Goal: Consume media (video, audio): Consume media (video, audio)

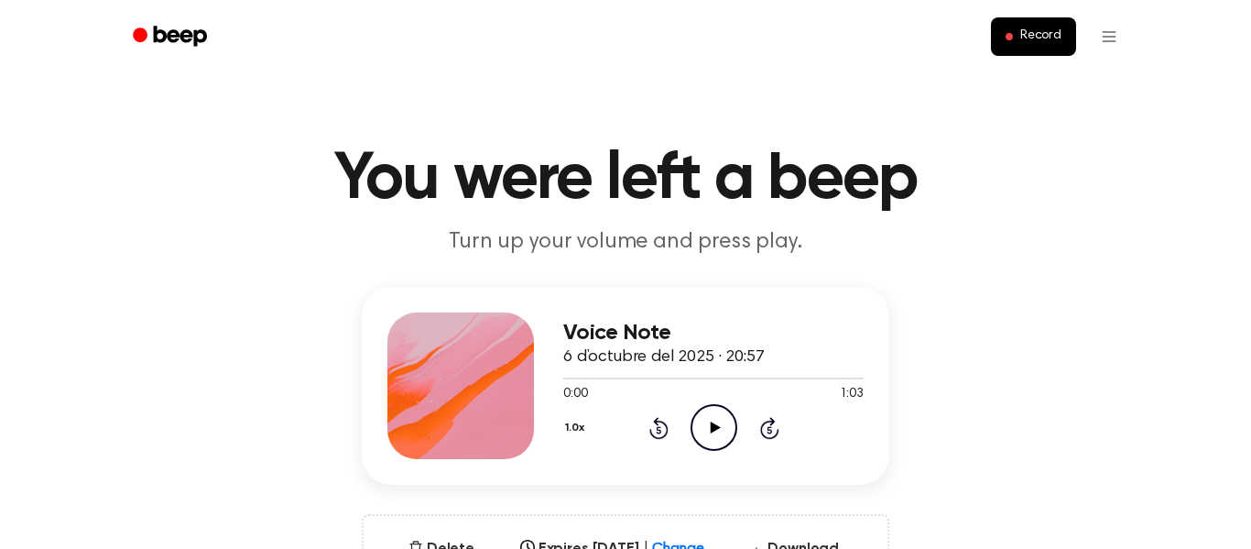
click at [697, 431] on icon "Play Audio" at bounding box center [713, 427] width 47 height 47
click at [697, 431] on icon "Pause Audio" at bounding box center [713, 427] width 47 height 47
click at [697, 431] on icon "Play Audio" at bounding box center [713, 427] width 47 height 47
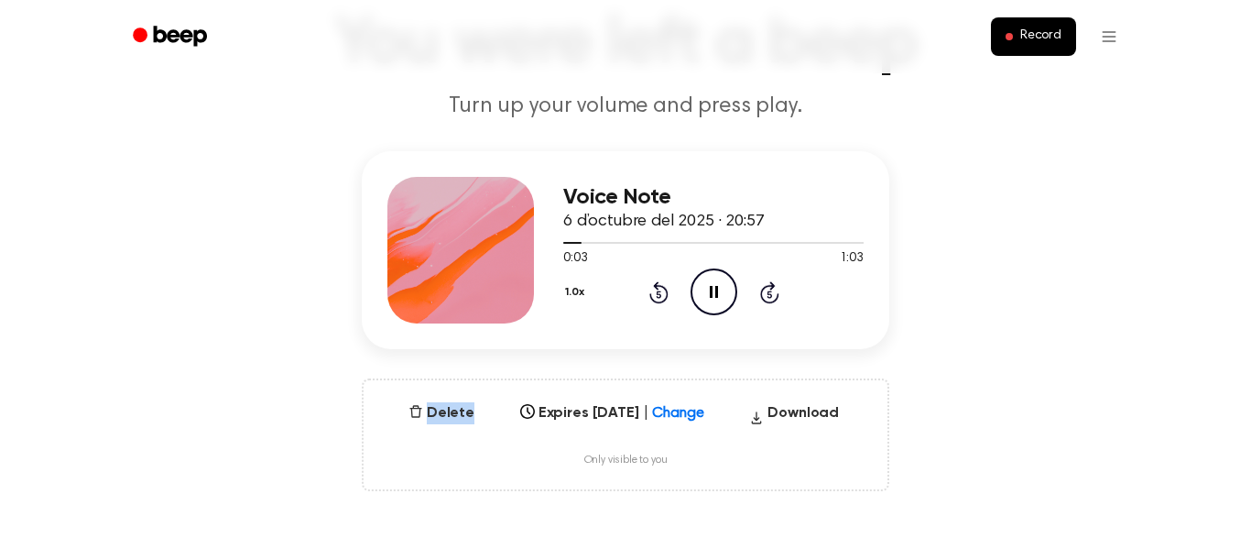
scroll to position [134, 0]
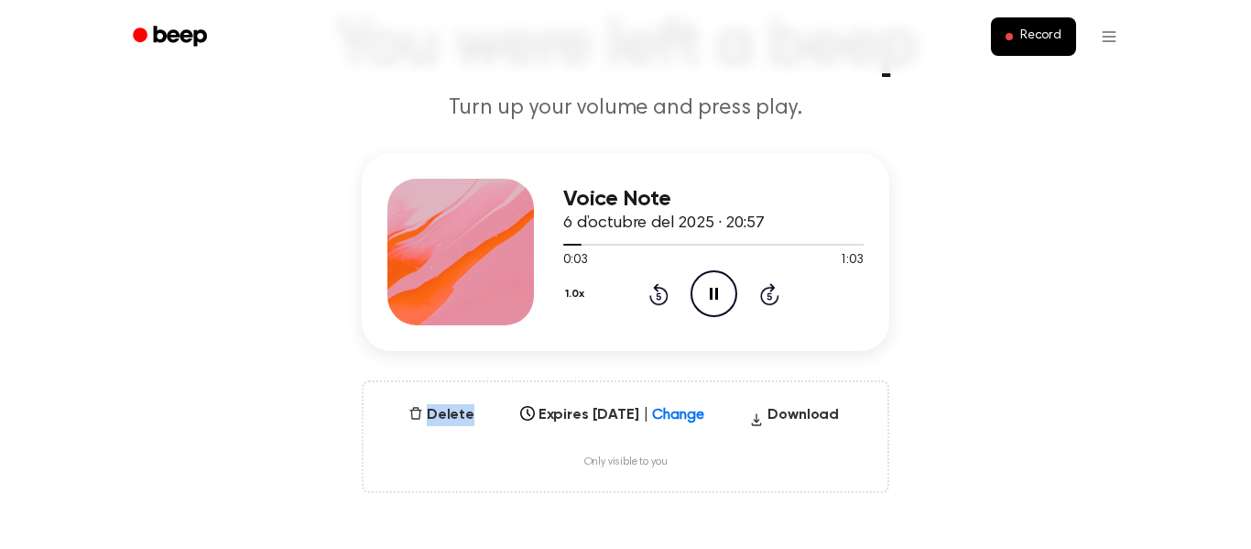
click at [662, 291] on icon "Rewind 5 seconds" at bounding box center [658, 294] width 20 height 24
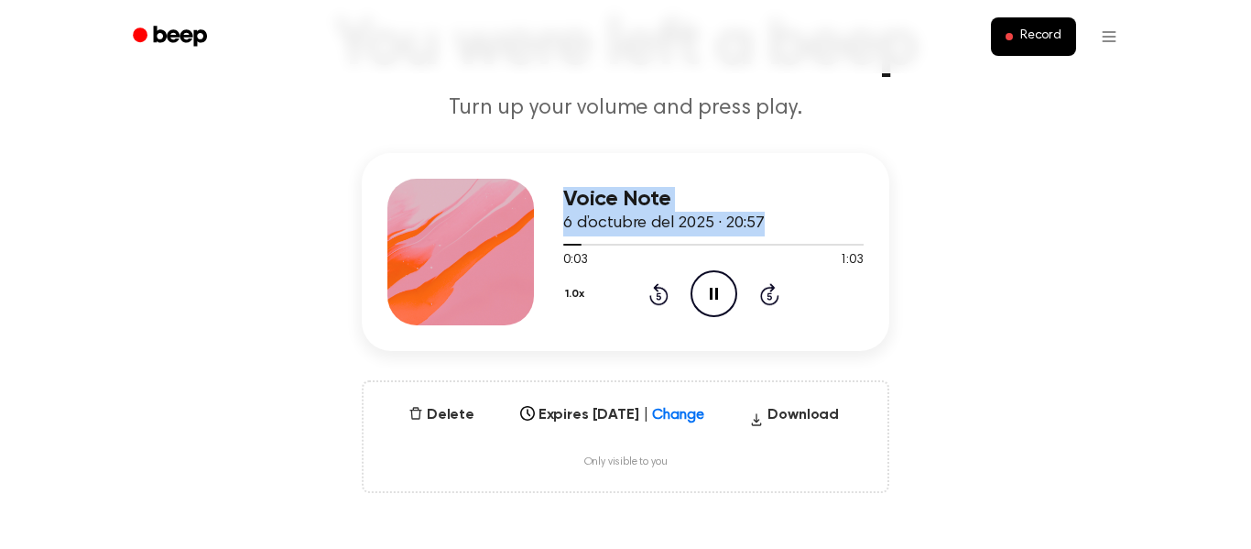
drag, startPoint x: 575, startPoint y: 246, endPoint x: 512, endPoint y: 257, distance: 64.1
click at [512, 257] on div "Voice Note 6 d’octubre del 2025 · 20:57 0:03 1:03 Your browser does not support…" at bounding box center [625, 252] width 527 height 198
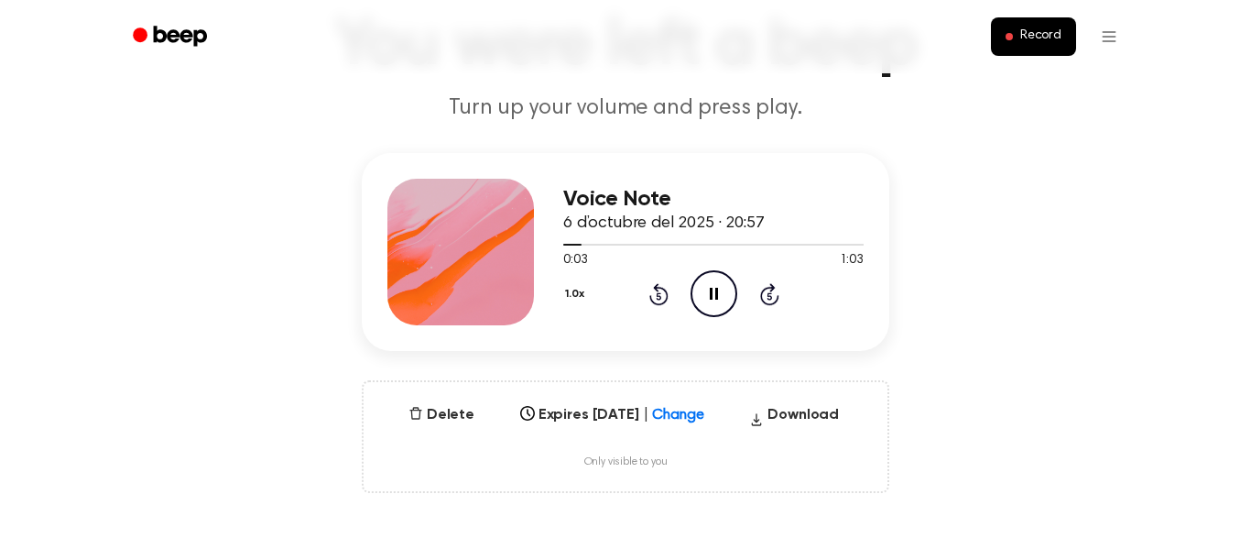
click at [555, 257] on div "Voice Note 6 d’octubre del 2025 · 20:57 0:03 1:03 Your browser does not support…" at bounding box center [625, 252] width 527 height 198
click at [563, 248] on div at bounding box center [713, 243] width 300 height 15
click at [701, 309] on icon "Pause Audio" at bounding box center [713, 293] width 47 height 47
click at [701, 309] on icon "Play Audio" at bounding box center [713, 293] width 47 height 47
click at [701, 309] on icon "Pause Audio" at bounding box center [713, 293] width 47 height 47
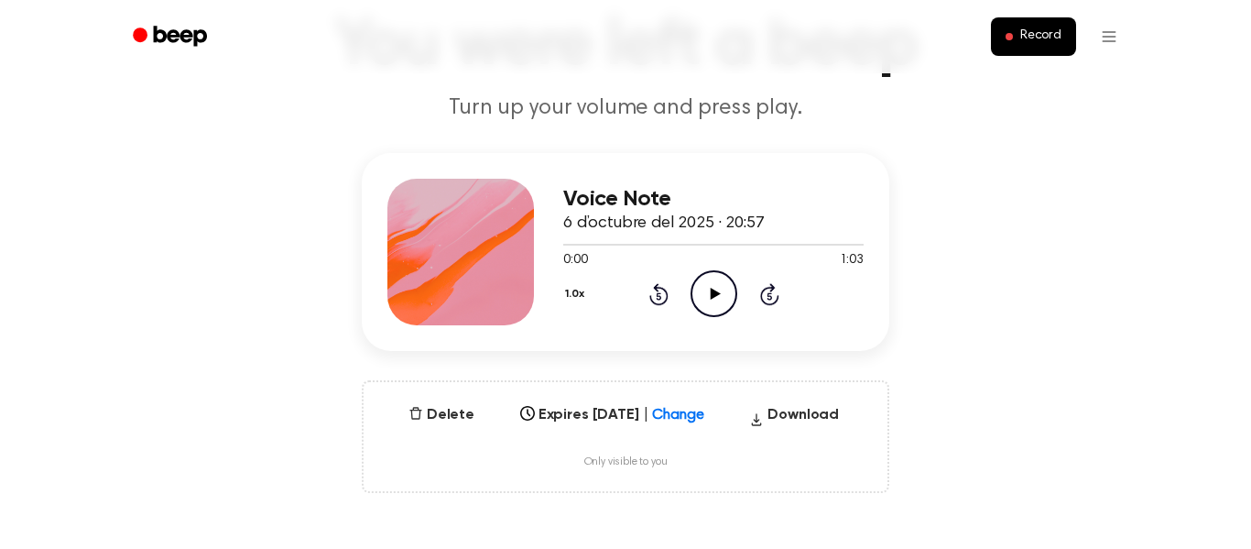
click at [701, 309] on icon "Play Audio" at bounding box center [713, 293] width 47 height 47
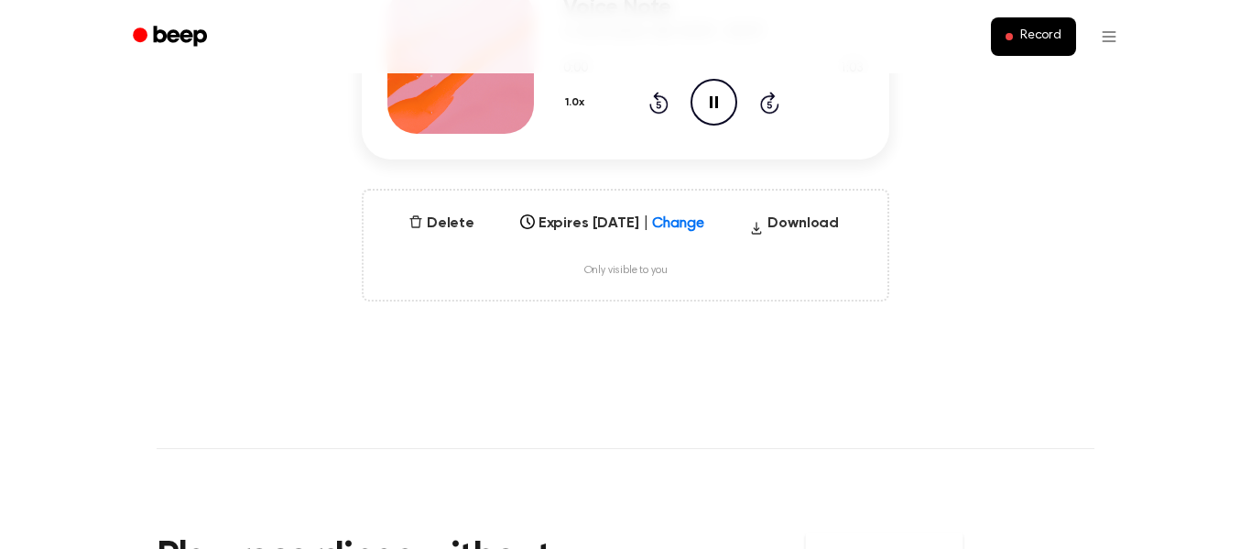
scroll to position [0, 0]
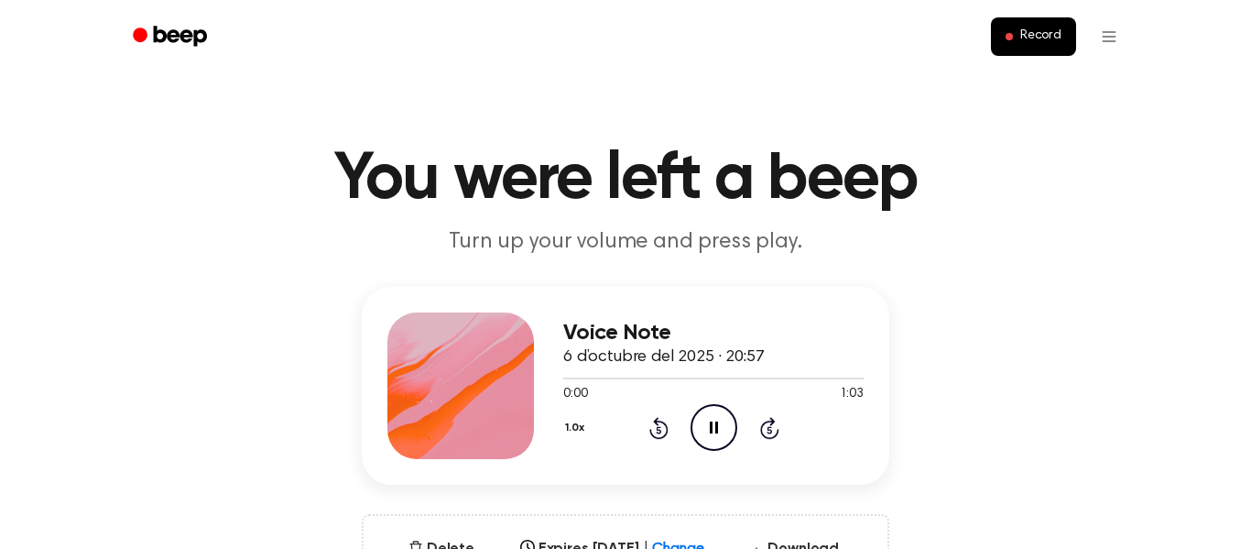
click at [1228, 64] on header "Record" at bounding box center [625, 36] width 1251 height 73
click at [691, 431] on circle at bounding box center [713, 427] width 45 height 45
click at [716, 427] on icon at bounding box center [715, 427] width 10 height 12
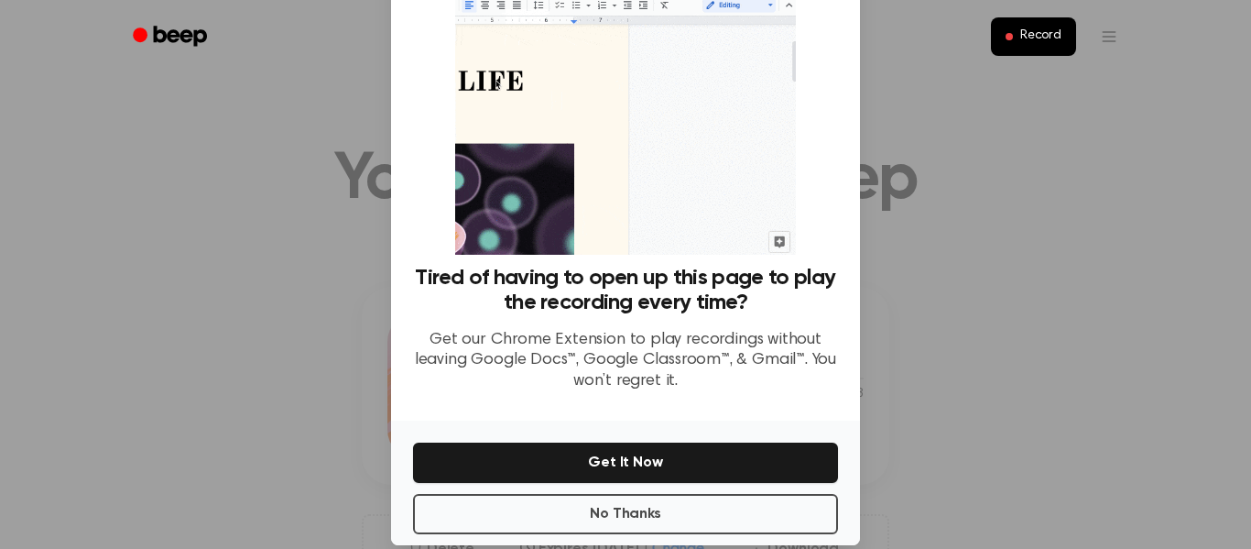
scroll to position [97, 0]
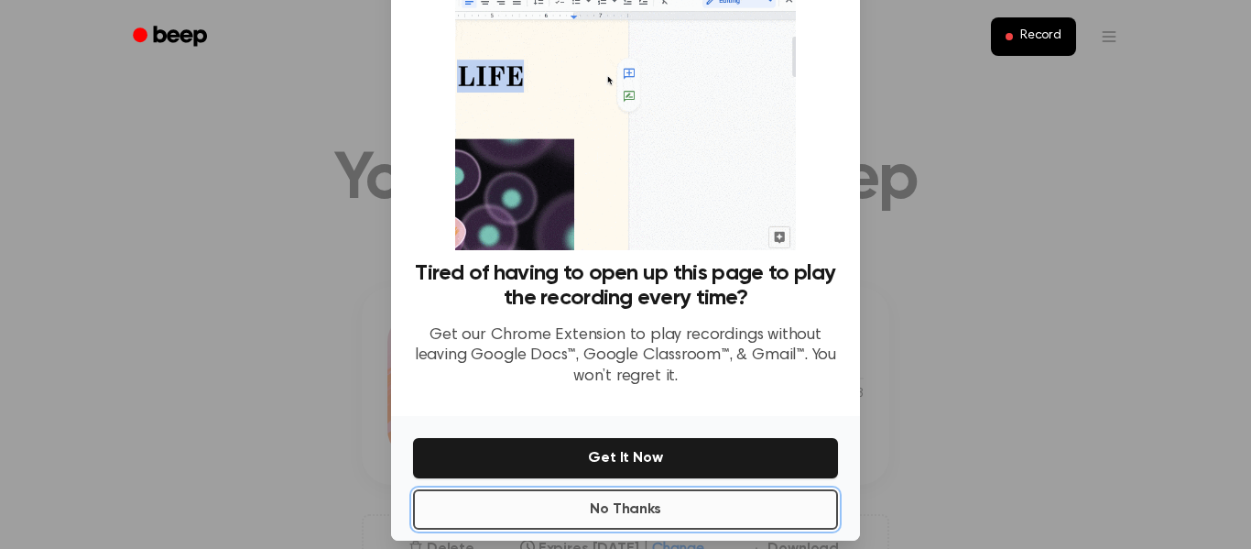
click at [733, 498] on button "No Thanks" at bounding box center [625, 509] width 425 height 40
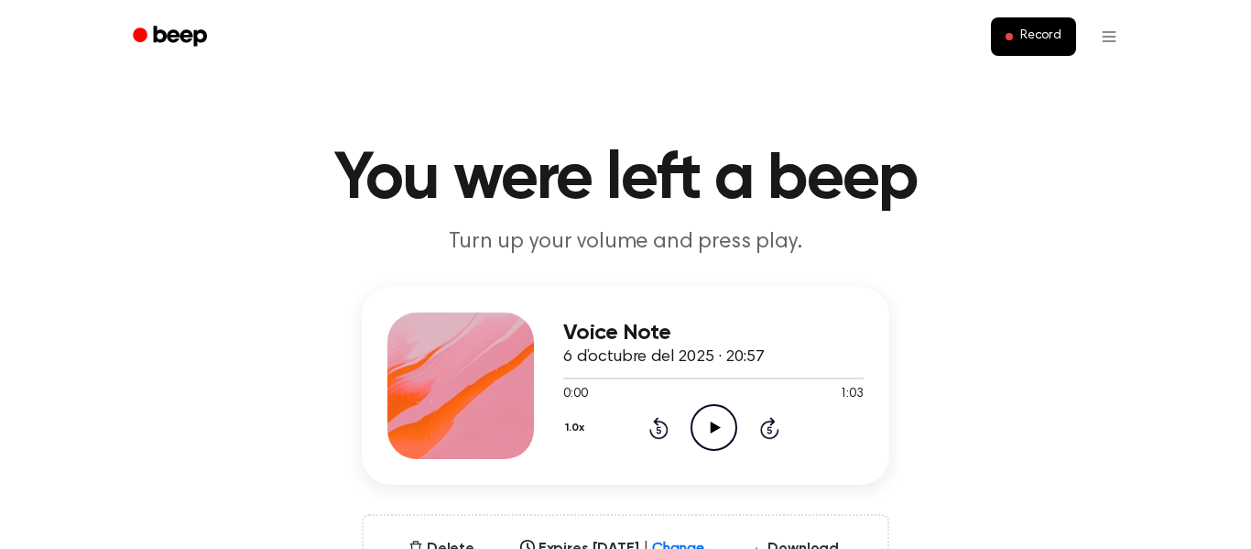
click at [717, 415] on icon "Play Audio" at bounding box center [713, 427] width 47 height 47
click at [851, 234] on p "Turn up your volume and press play." at bounding box center [625, 242] width 703 height 30
click at [704, 431] on icon "Pause Audio" at bounding box center [713, 427] width 47 height 47
click at [704, 431] on icon "Play Audio" at bounding box center [713, 427] width 47 height 47
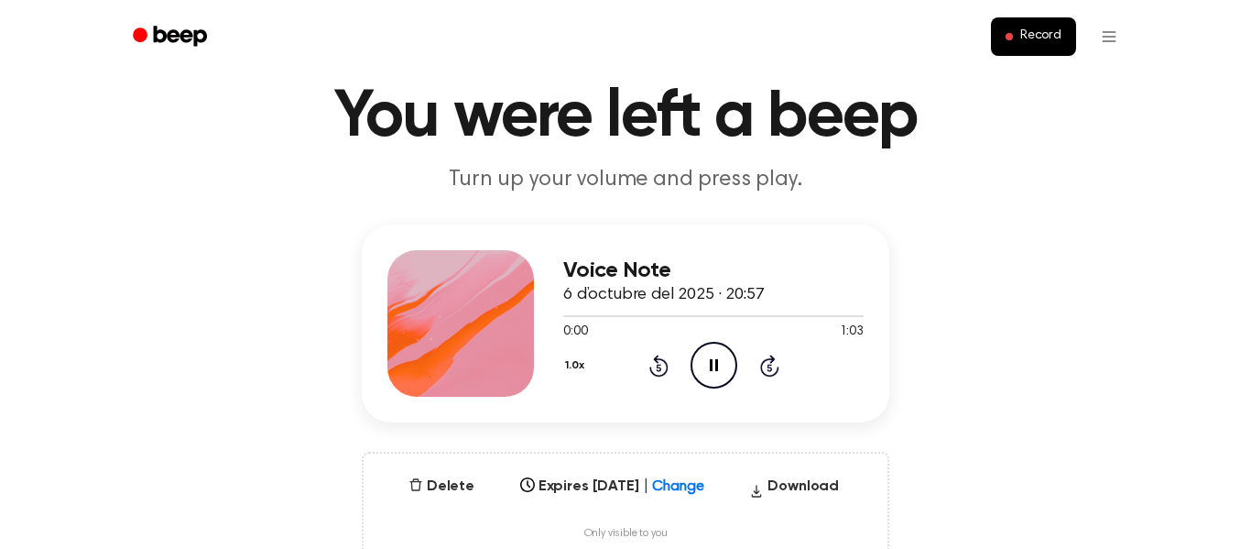
scroll to position [0, 0]
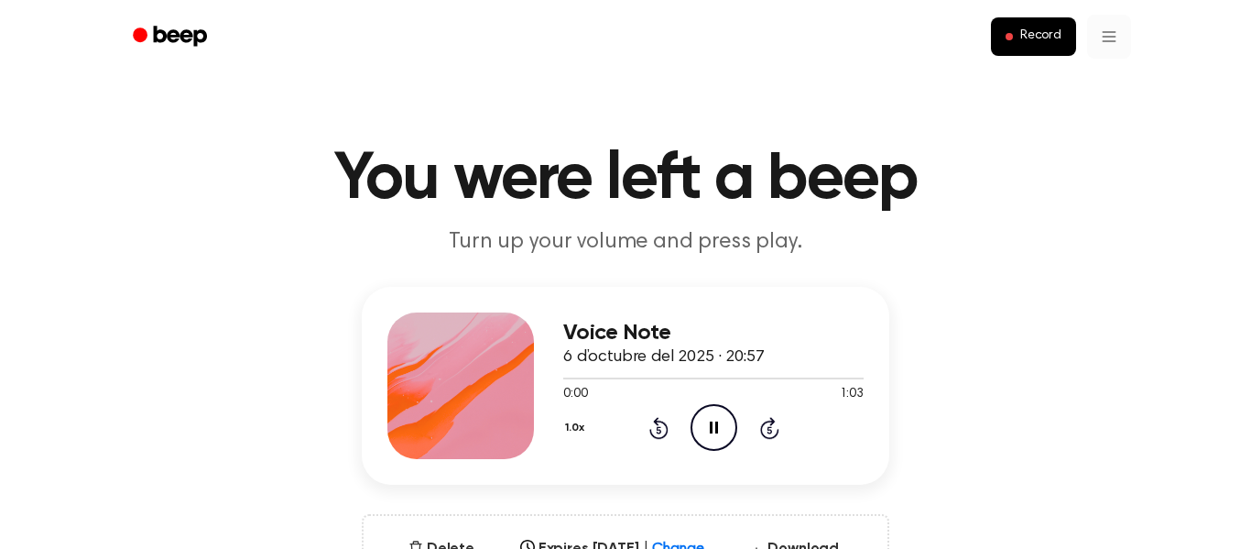
click at [806, 494] on div "Voice Note 6 d’octubre del 2025 · 20:57 0:00 1:03 Your browser does not support…" at bounding box center [625, 457] width 1207 height 340
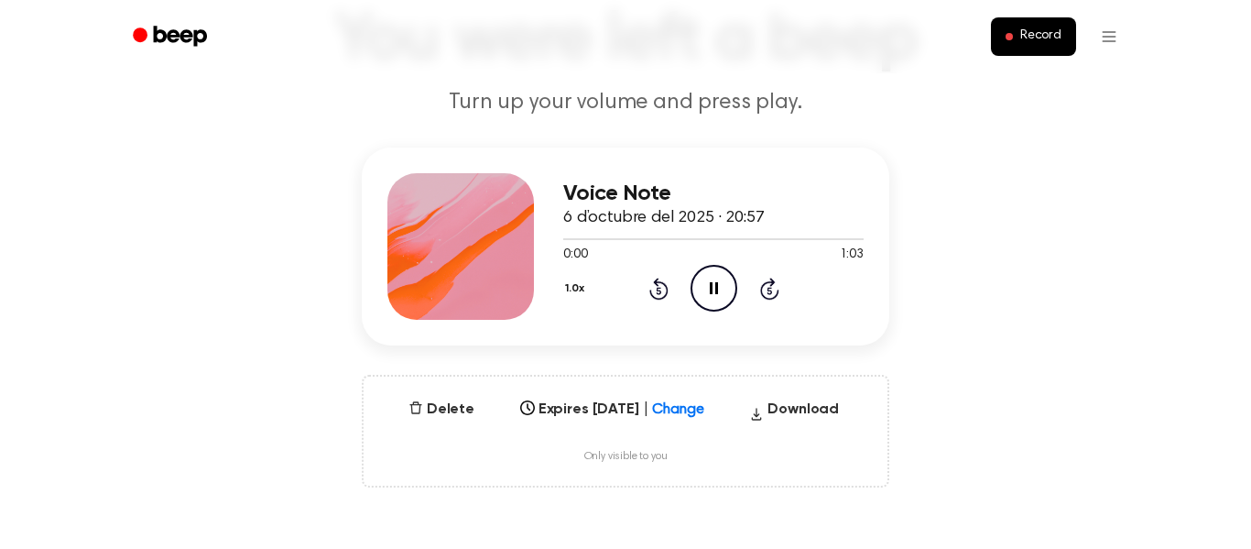
scroll to position [145, 0]
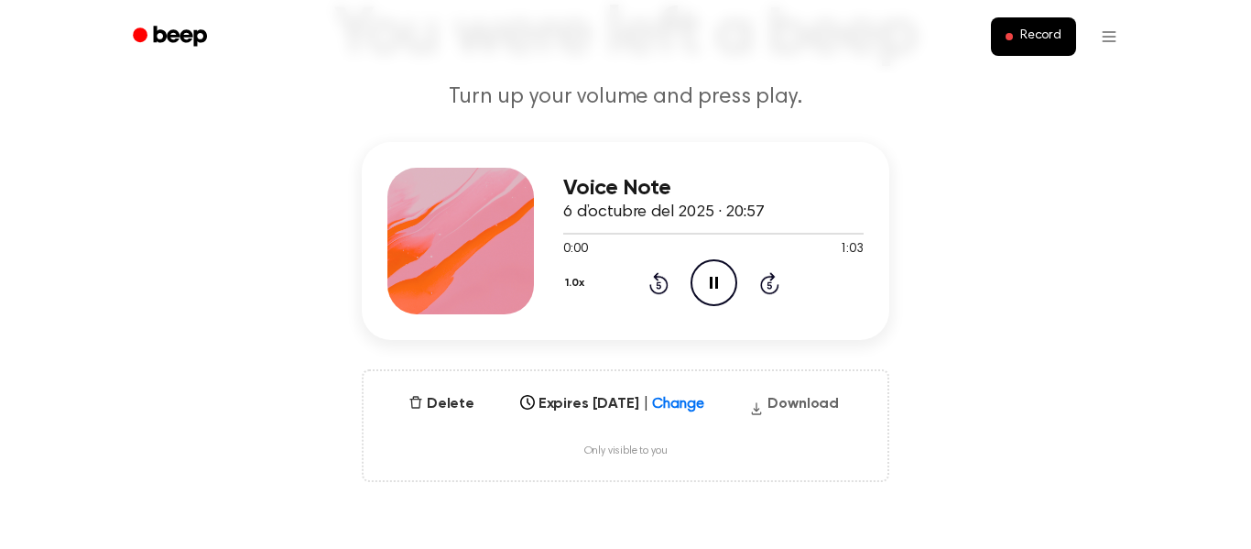
click at [803, 406] on button "Download" at bounding box center [794, 407] width 104 height 29
click at [698, 285] on icon "Pause Audio" at bounding box center [713, 282] width 47 height 47
click at [698, 285] on icon "Play Audio" at bounding box center [713, 282] width 47 height 47
click at [643, 231] on div at bounding box center [713, 232] width 300 height 15
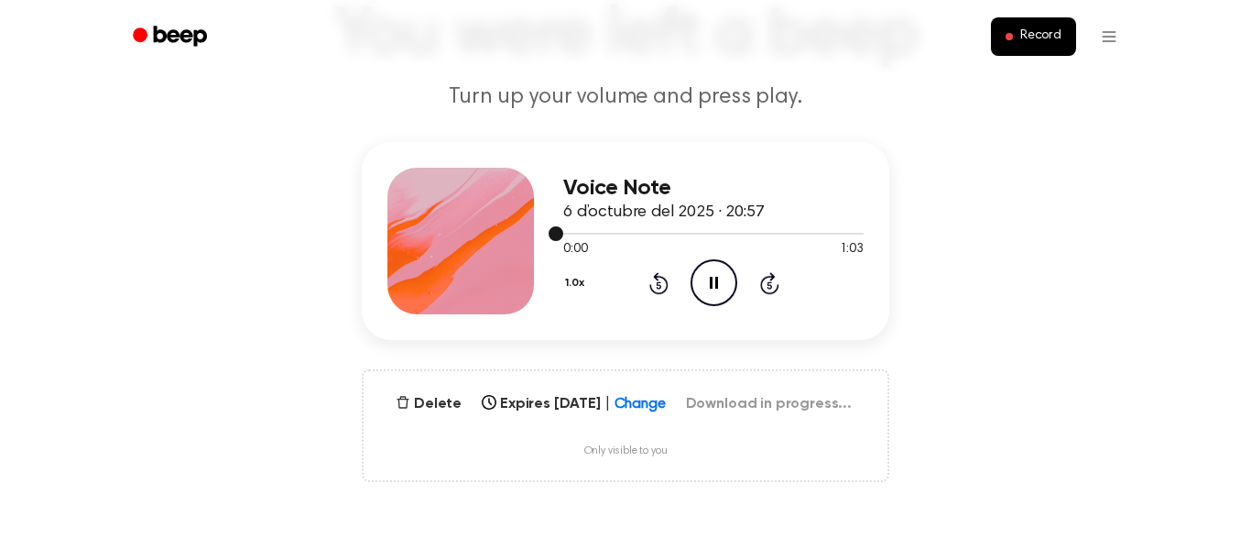
drag, startPoint x: 558, startPoint y: 236, endPoint x: 673, endPoint y: 239, distance: 115.4
click at [673, 239] on div at bounding box center [713, 232] width 300 height 15
click at [663, 234] on div at bounding box center [713, 234] width 300 height 2
click at [1211, 545] on main "You were left a beep Turn up your volume and press play. Voice Note 6 d’octubre…" at bounding box center [625, 447] width 1251 height 1185
click at [690, 331] on div "Voice Note 6 d’octubre del 2025 · 20:57 0:00 1:03 Your browser does not support…" at bounding box center [625, 241] width 527 height 198
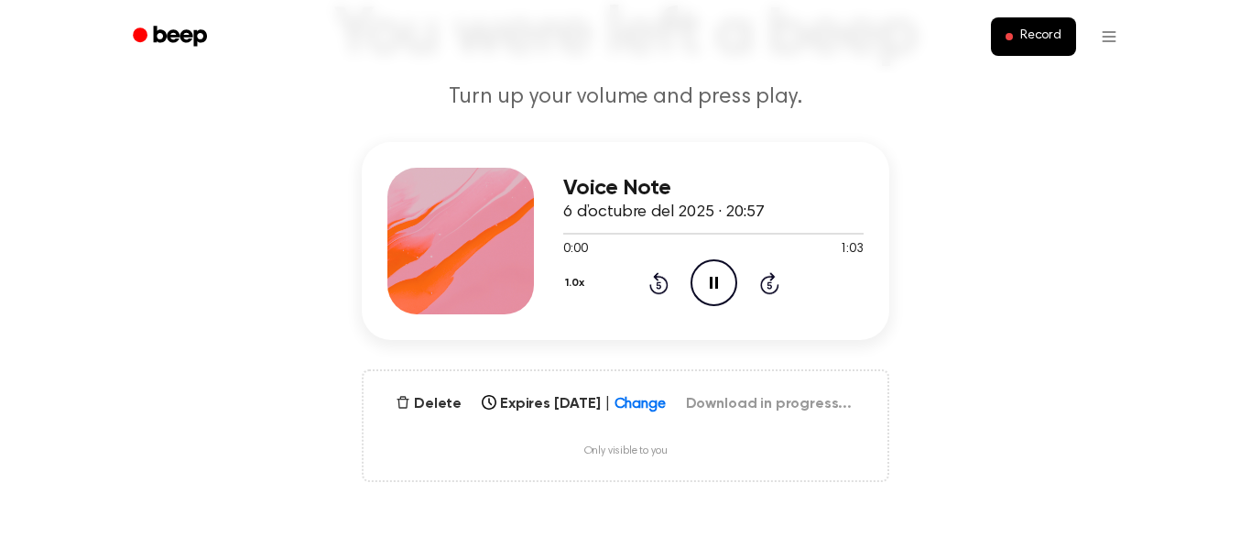
click at [717, 297] on icon "Pause Audio" at bounding box center [713, 282] width 47 height 47
click at [717, 297] on icon "Play Audio" at bounding box center [713, 282] width 47 height 47
click at [717, 297] on icon "Pause Audio" at bounding box center [713, 282] width 47 height 47
click at [717, 297] on icon "Play Audio" at bounding box center [713, 282] width 47 height 47
click at [581, 237] on div at bounding box center [713, 232] width 300 height 15
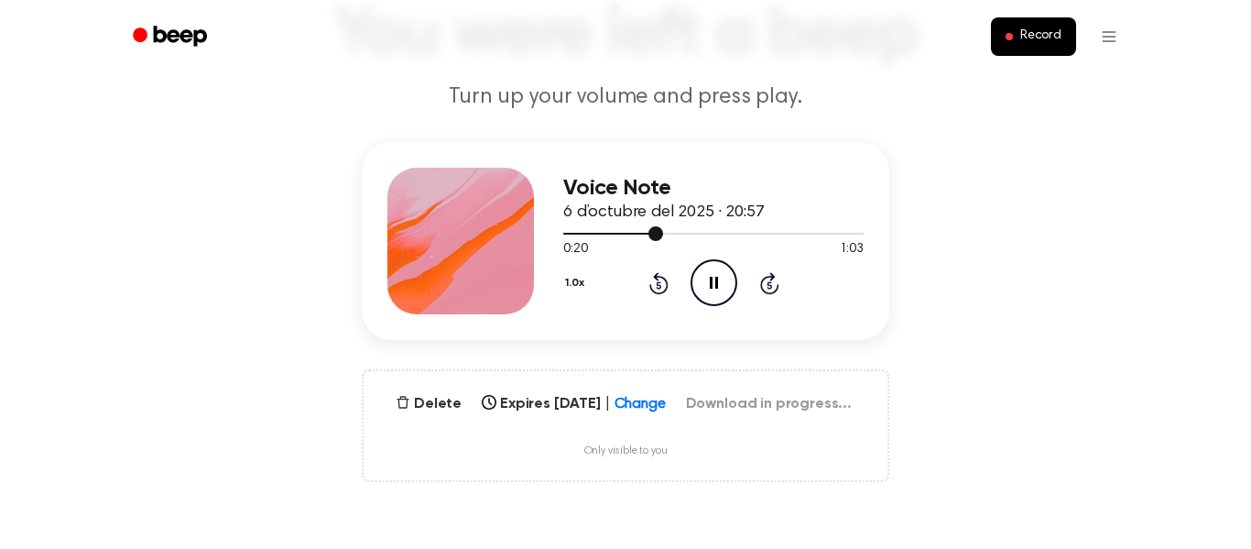
click at [581, 235] on div at bounding box center [713, 232] width 300 height 15
click at [579, 233] on div at bounding box center [613, 234] width 100 height 2
click at [658, 288] on icon "Rewind 5 seconds" at bounding box center [658, 283] width 20 height 24
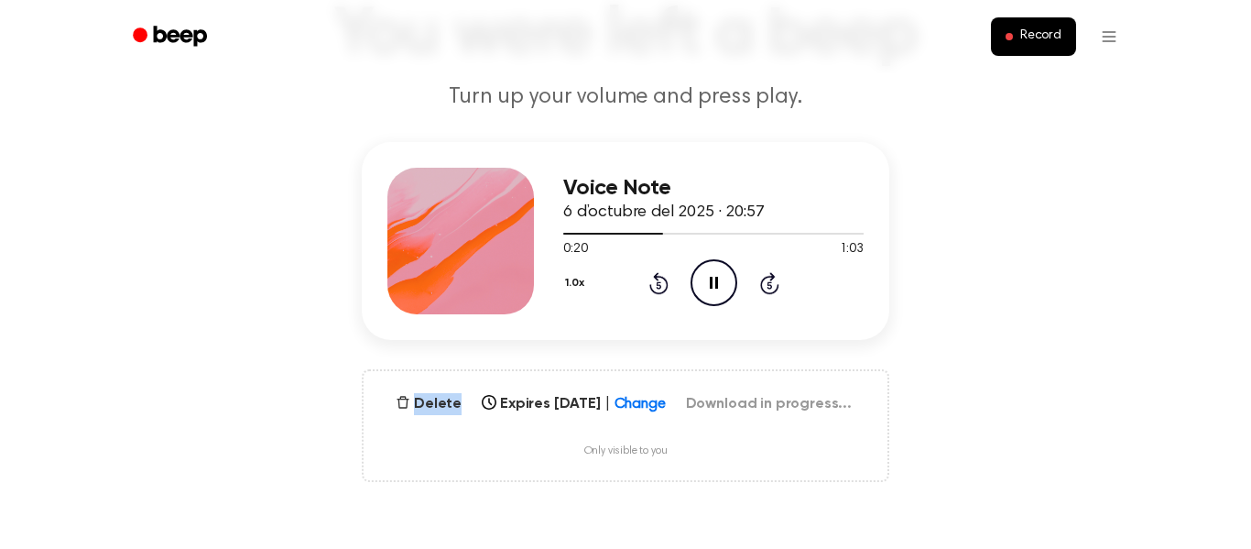
click at [658, 288] on icon "Rewind 5 seconds" at bounding box center [658, 283] width 20 height 24
click at [657, 299] on div "1.0x Rewind 5 seconds Pause Audio Skip 5 seconds" at bounding box center [713, 282] width 300 height 47
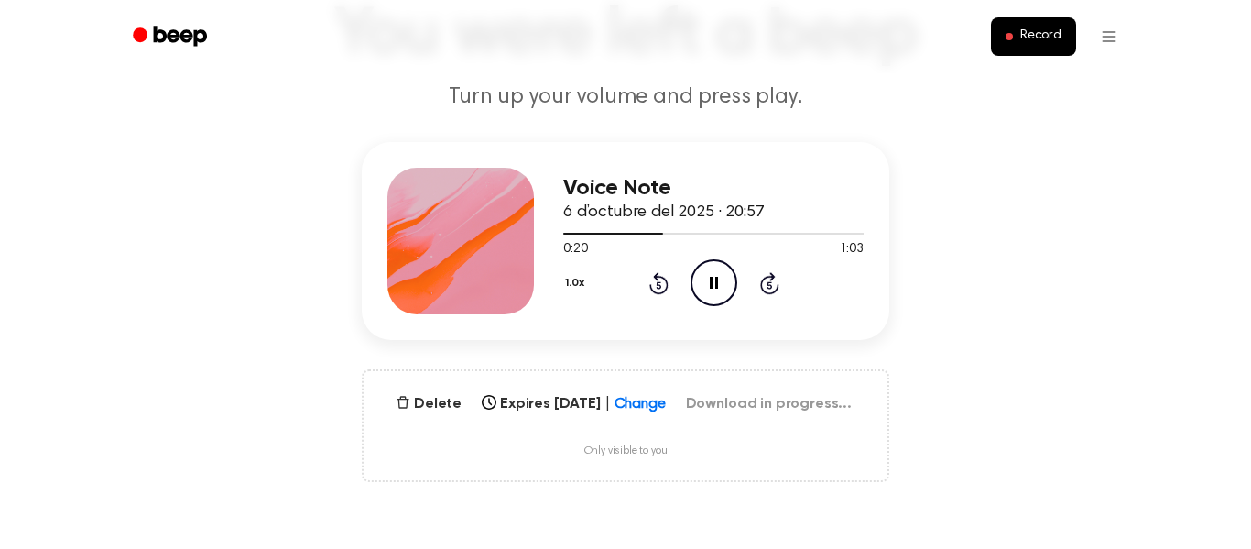
click at [748, 261] on div "1.0x Rewind 5 seconds Pause Audio Skip 5 seconds" at bounding box center [713, 282] width 300 height 47
click at [701, 283] on icon "Pause Audio" at bounding box center [713, 282] width 47 height 47
click at [659, 269] on div "1.0x Rewind 5 seconds Play Audio Skip 5 seconds" at bounding box center [713, 282] width 300 height 47
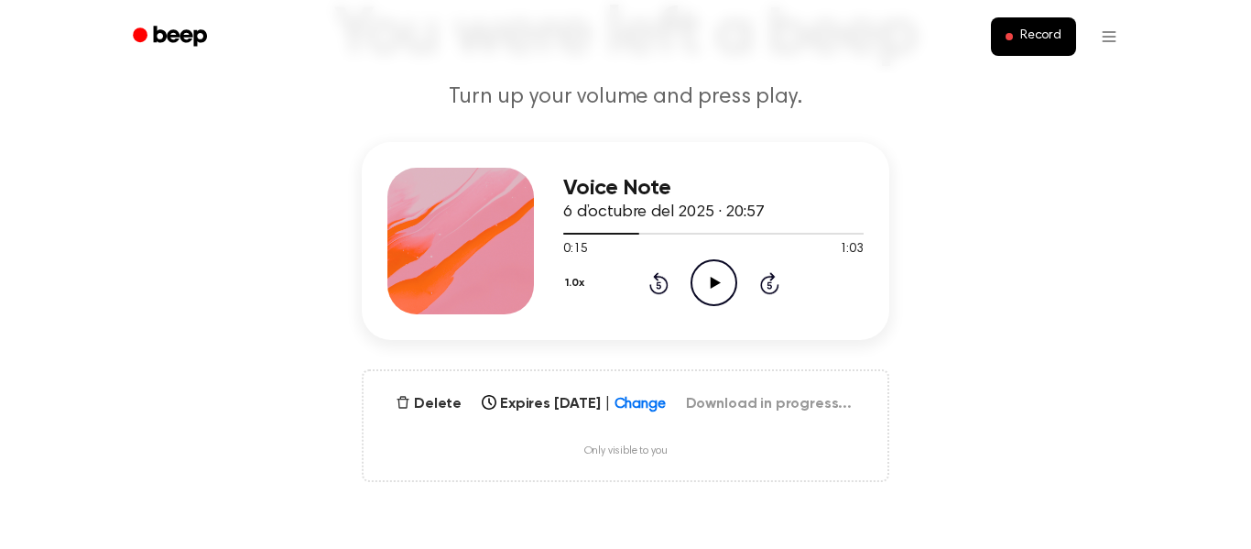
click at [658, 282] on icon at bounding box center [658, 284] width 5 height 7
click at [726, 273] on icon "Play Audio" at bounding box center [713, 282] width 47 height 47
click at [726, 273] on icon "Pause Audio" at bounding box center [713, 282] width 47 height 47
click at [665, 285] on icon "Rewind 5 seconds" at bounding box center [658, 283] width 20 height 24
click at [719, 283] on icon "Play Audio" at bounding box center [713, 282] width 47 height 47
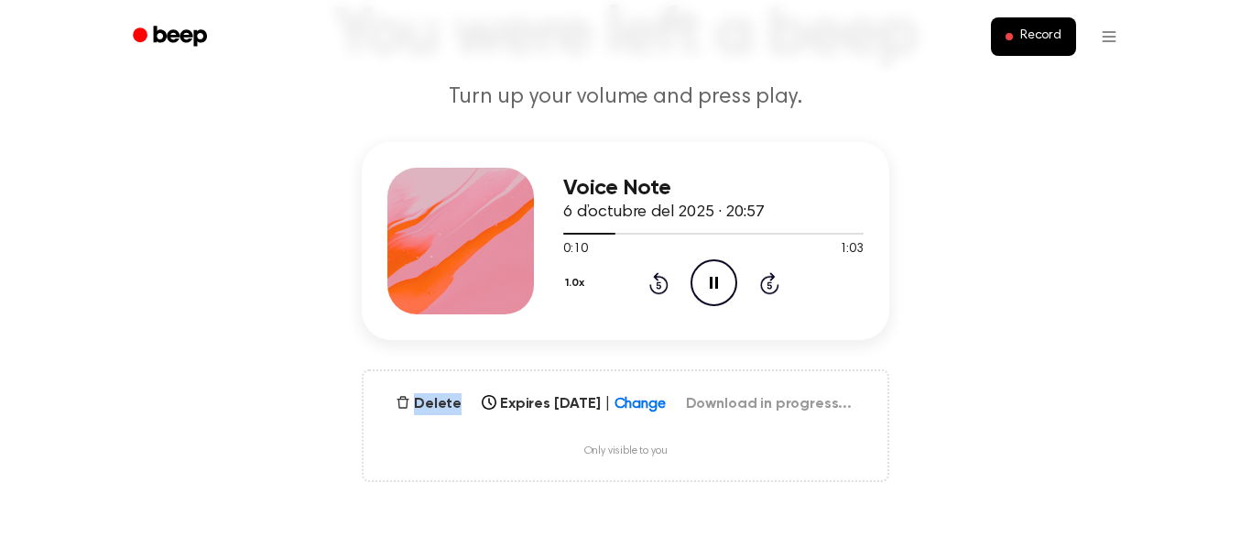
click at [719, 283] on icon "Pause Audio" at bounding box center [713, 282] width 47 height 47
click at [662, 287] on icon "Rewind 5 seconds" at bounding box center [658, 283] width 20 height 24
click at [701, 286] on icon "Play Audio" at bounding box center [713, 282] width 47 height 47
click at [699, 286] on icon "Pause Audio" at bounding box center [713, 282] width 47 height 47
click at [714, 288] on icon "Play Audio" at bounding box center [713, 282] width 47 height 47
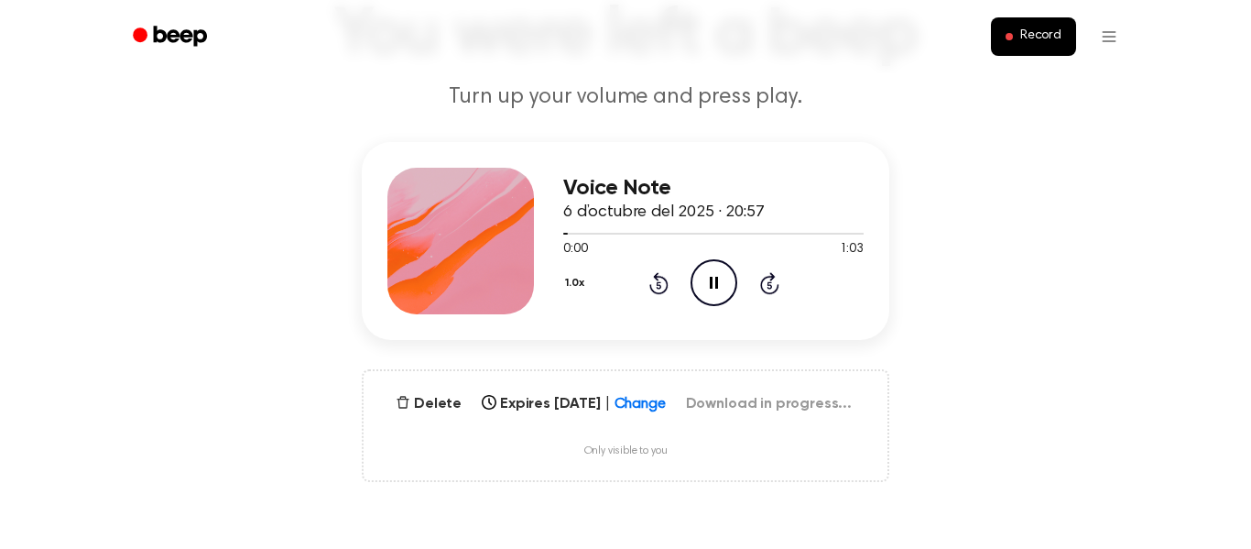
click at [615, 236] on div at bounding box center [713, 232] width 300 height 15
click at [640, 234] on div at bounding box center [713, 234] width 300 height 2
click at [996, 38] on button "Record" at bounding box center [1033, 36] width 85 height 38
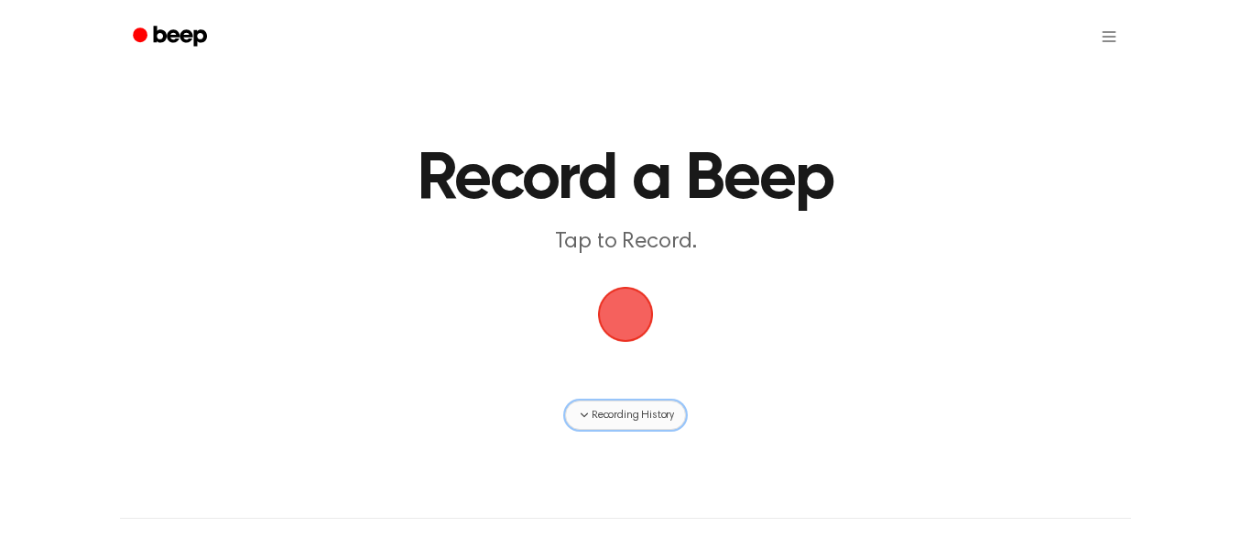
click at [607, 407] on span "Recording History" at bounding box center [633, 415] width 82 height 16
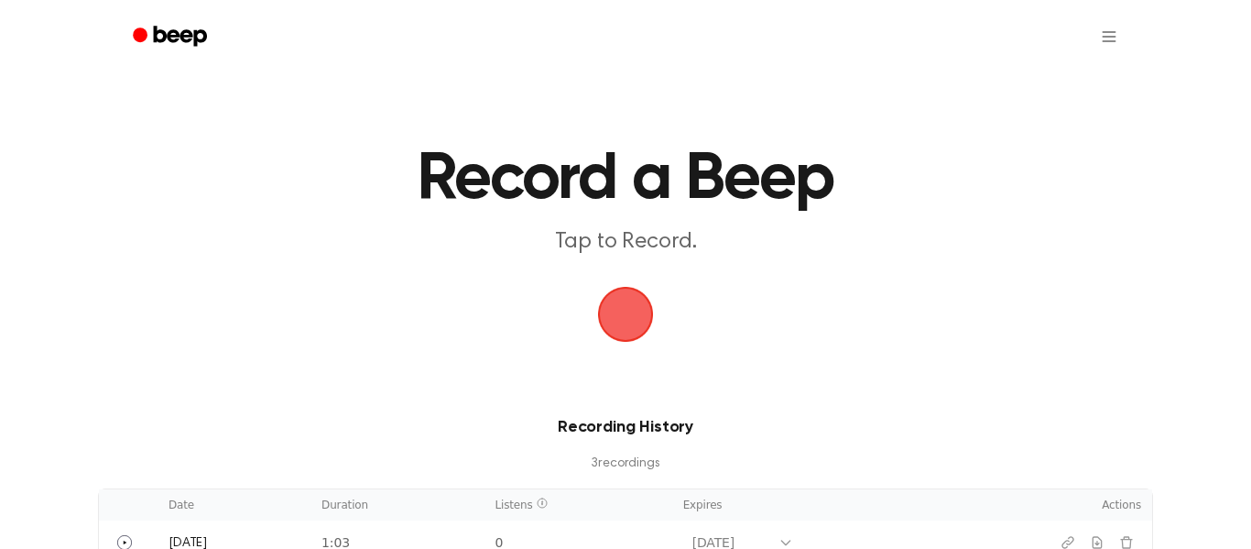
click at [635, 327] on span "button" at bounding box center [625, 313] width 51 height 51
click at [559, 96] on main "Record a Beep Tap to Record. Recording History 3 recording s Date Duration List…" at bounding box center [625, 326] width 1251 height 653
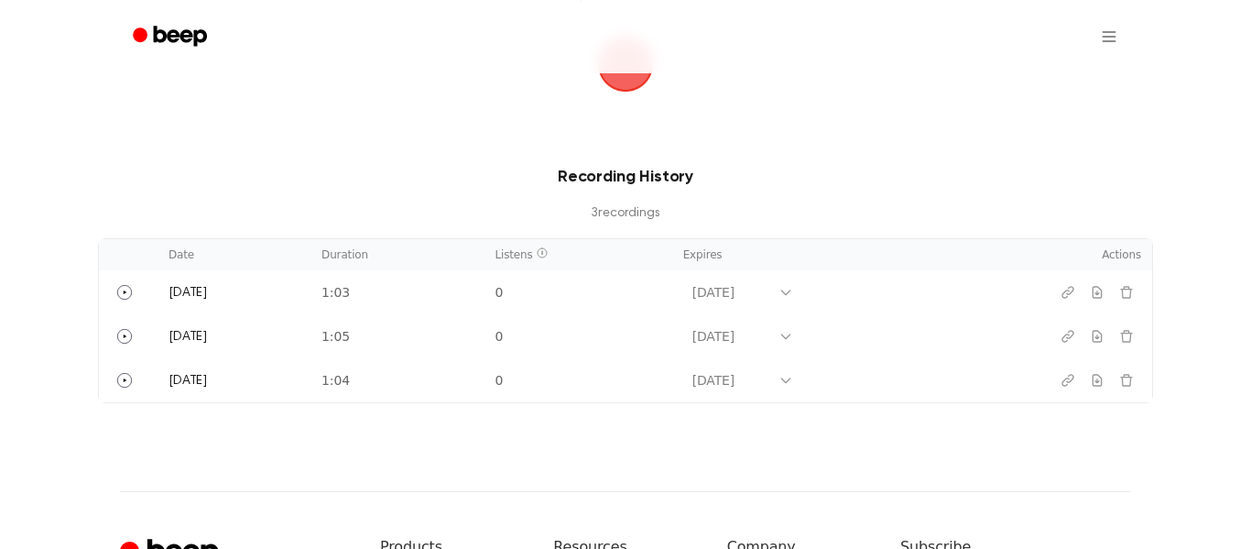
scroll to position [253, 0]
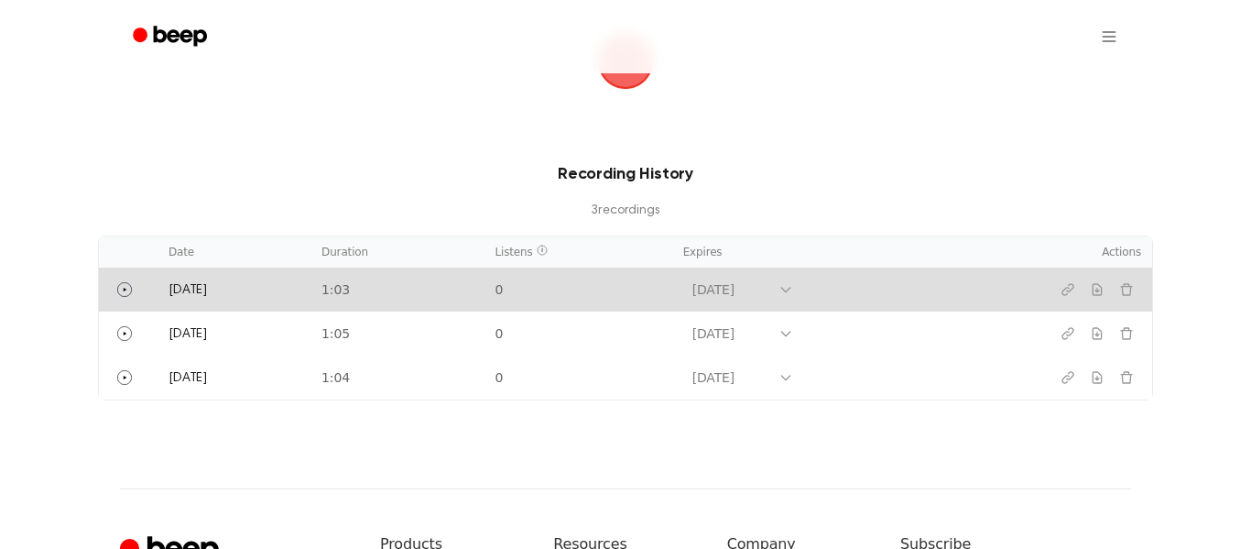
click at [375, 286] on td "1:03" at bounding box center [396, 289] width 173 height 44
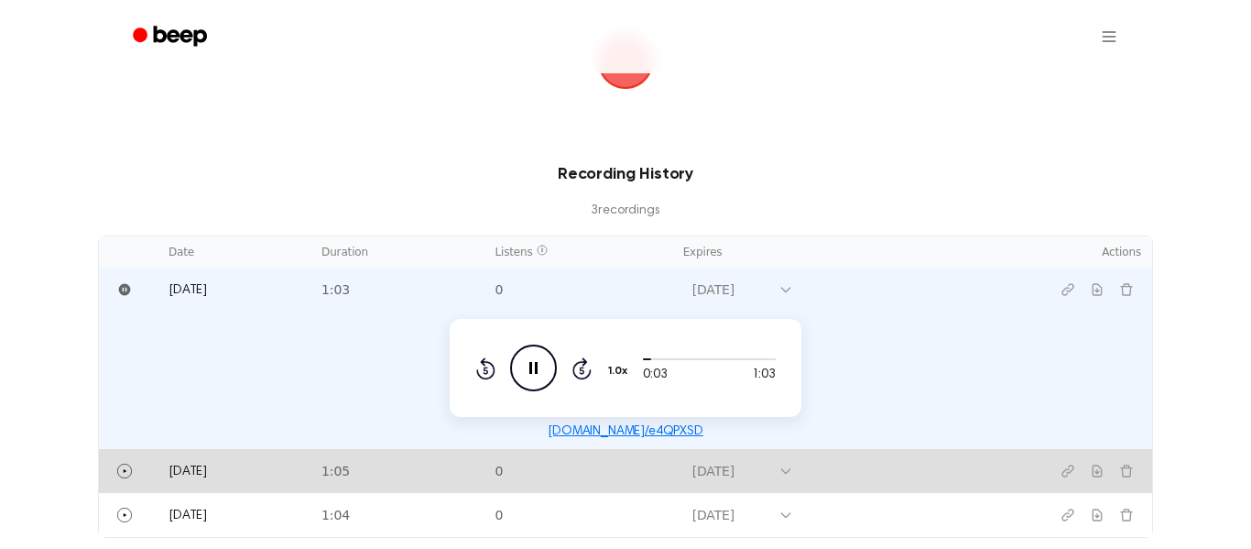
click at [553, 457] on td "0" at bounding box center [577, 471] width 188 height 44
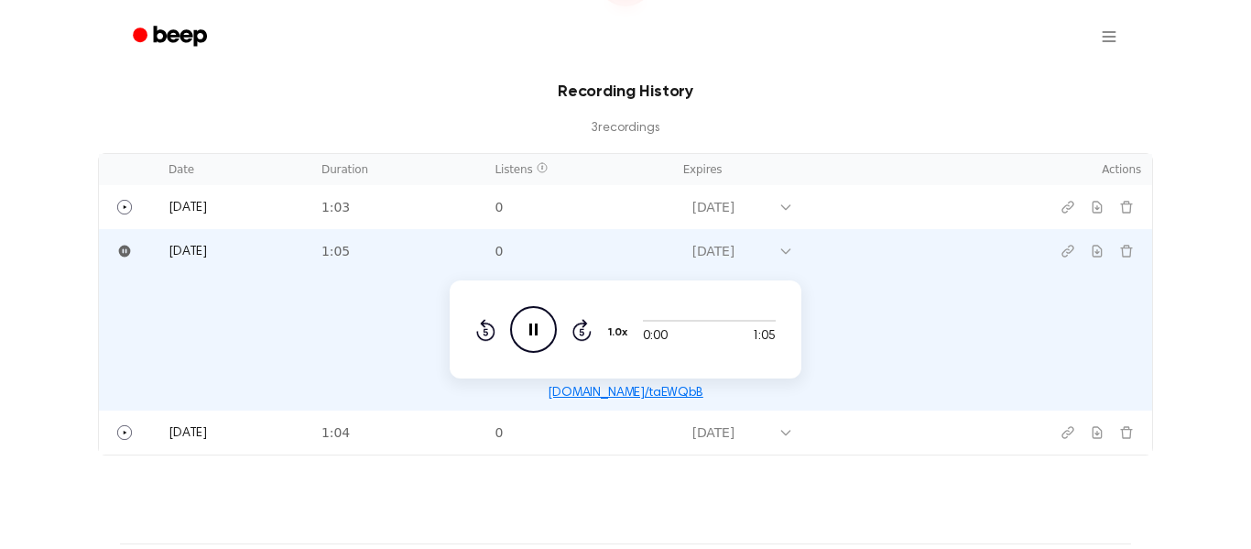
scroll to position [325, 0]
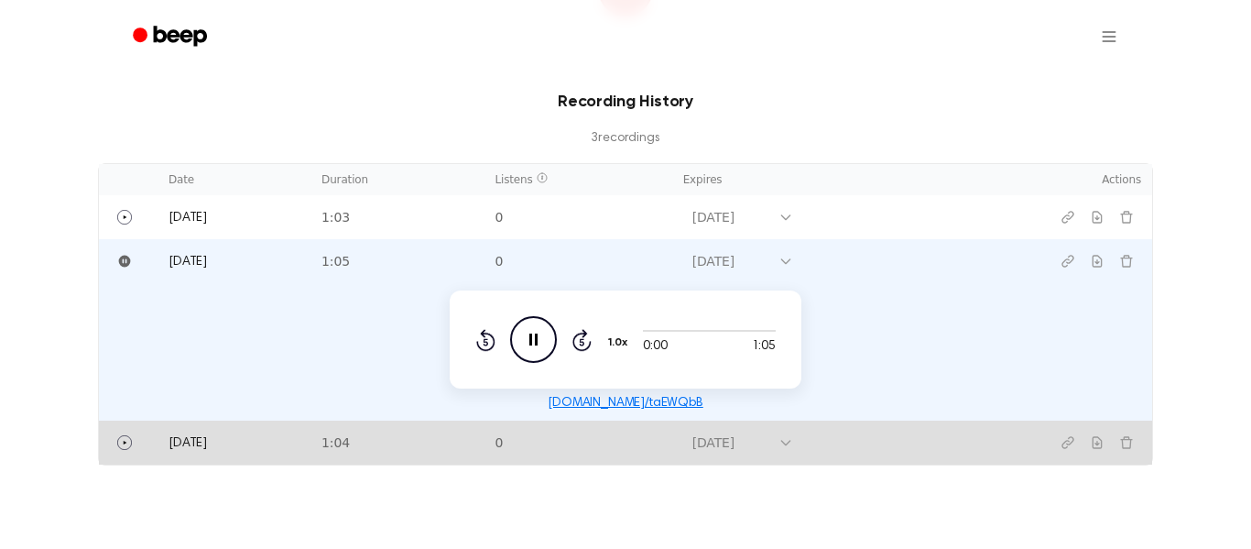
click at [589, 425] on td "0" at bounding box center [577, 442] width 188 height 44
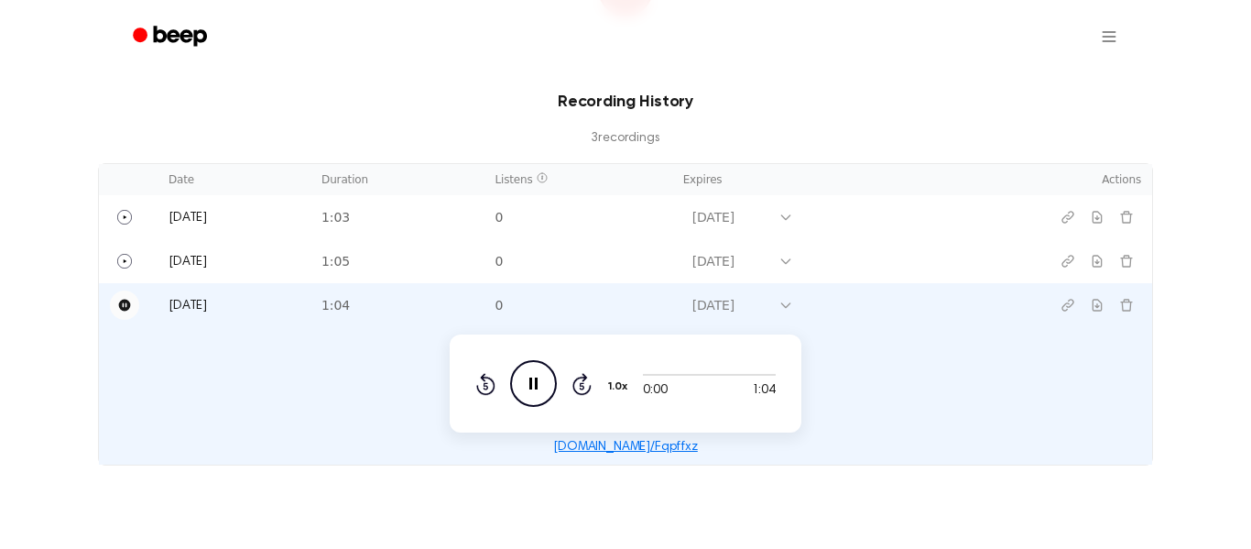
click at [122, 306] on icon "Pause" at bounding box center [125, 305] width 12 height 12
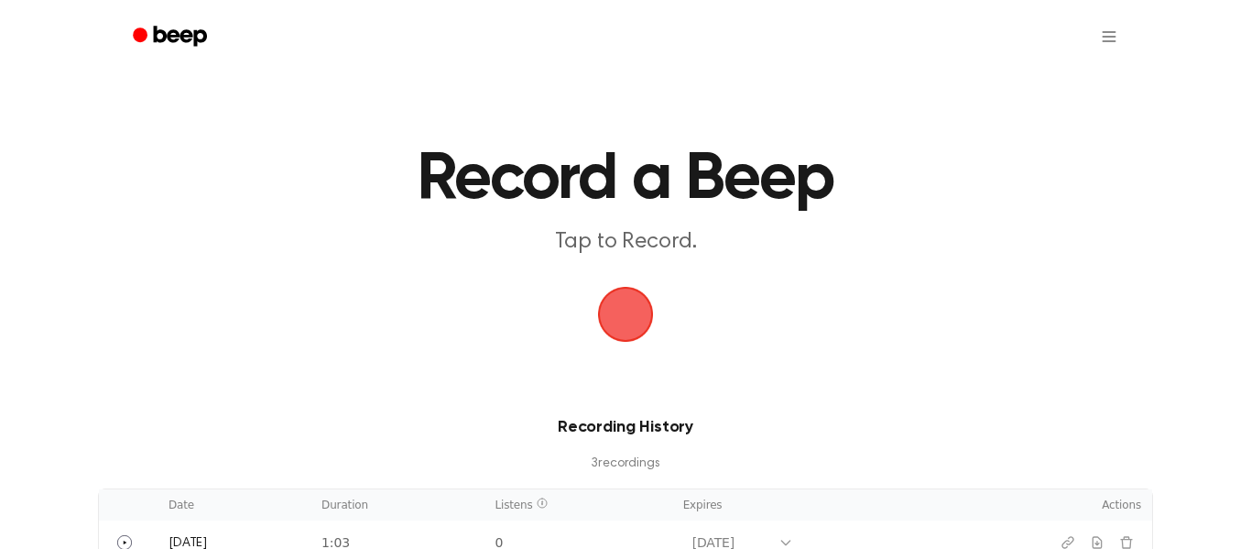
scroll to position [8, 0]
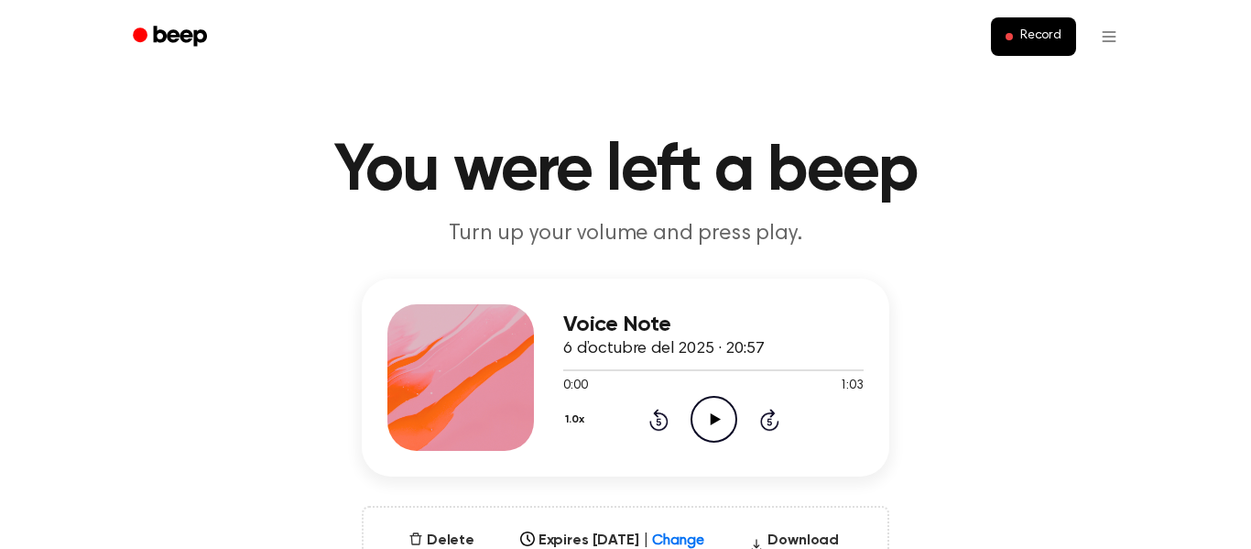
scroll to position [145, 0]
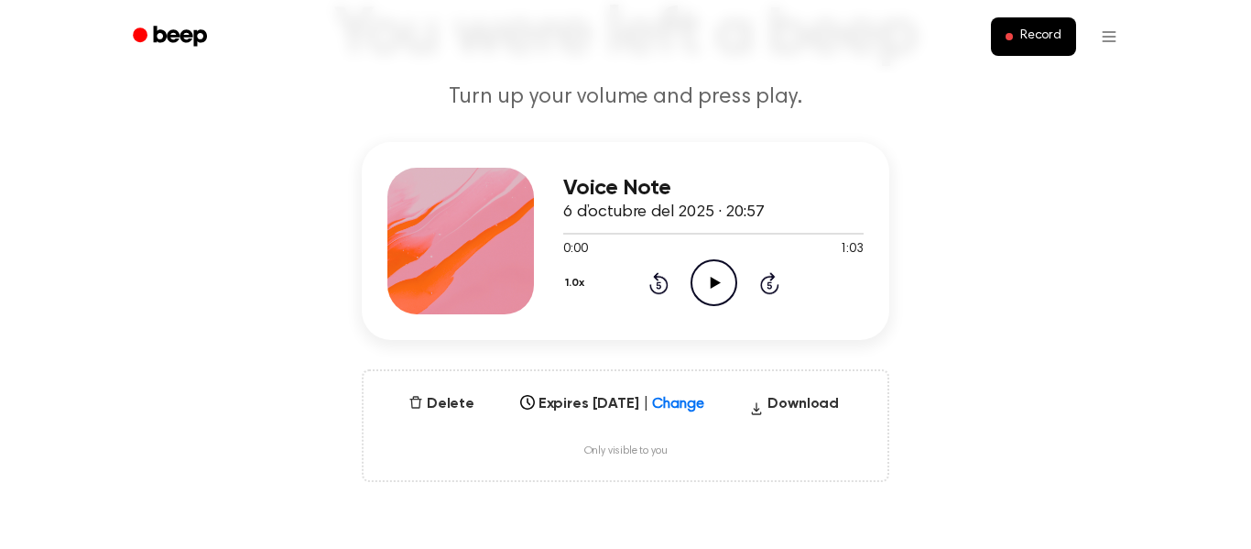
click at [704, 274] on icon "Play Audio" at bounding box center [713, 282] width 47 height 47
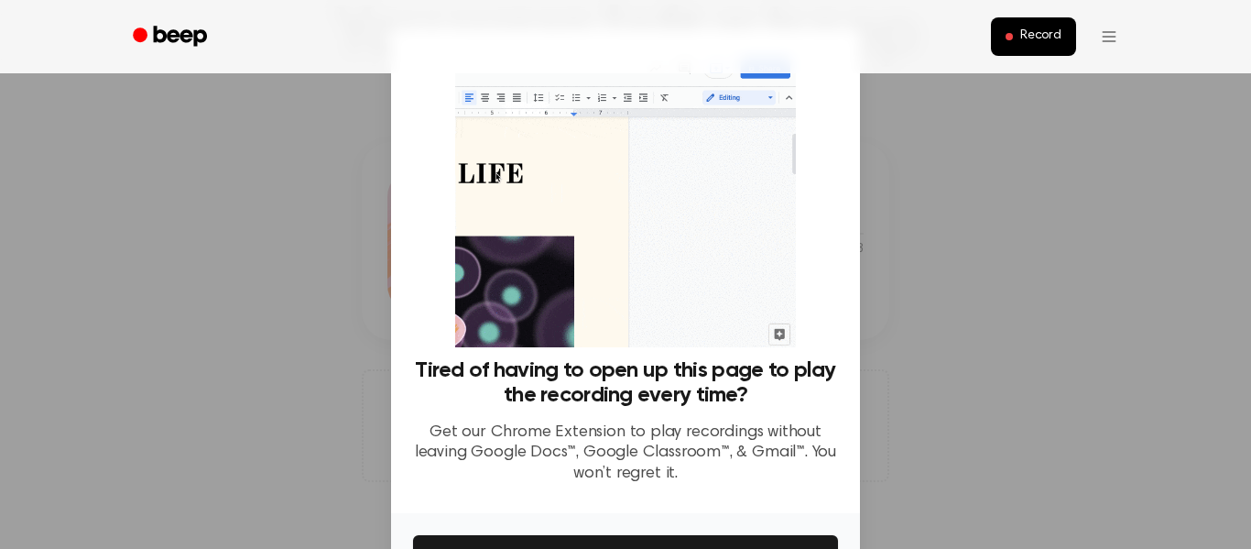
scroll to position [118, 0]
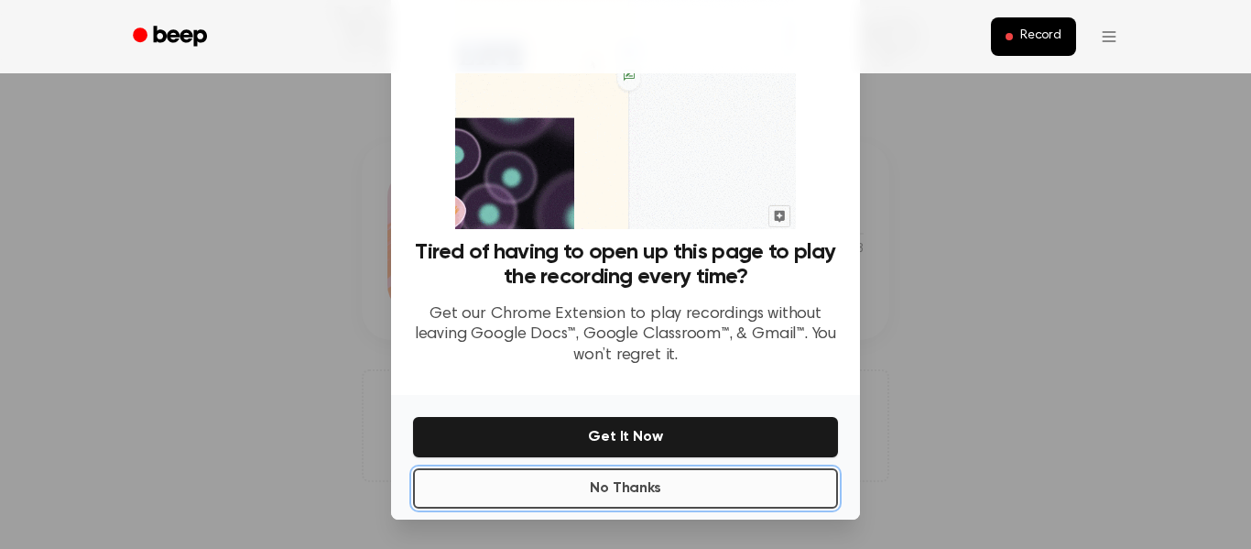
click at [771, 478] on button "No Thanks" at bounding box center [625, 488] width 425 height 40
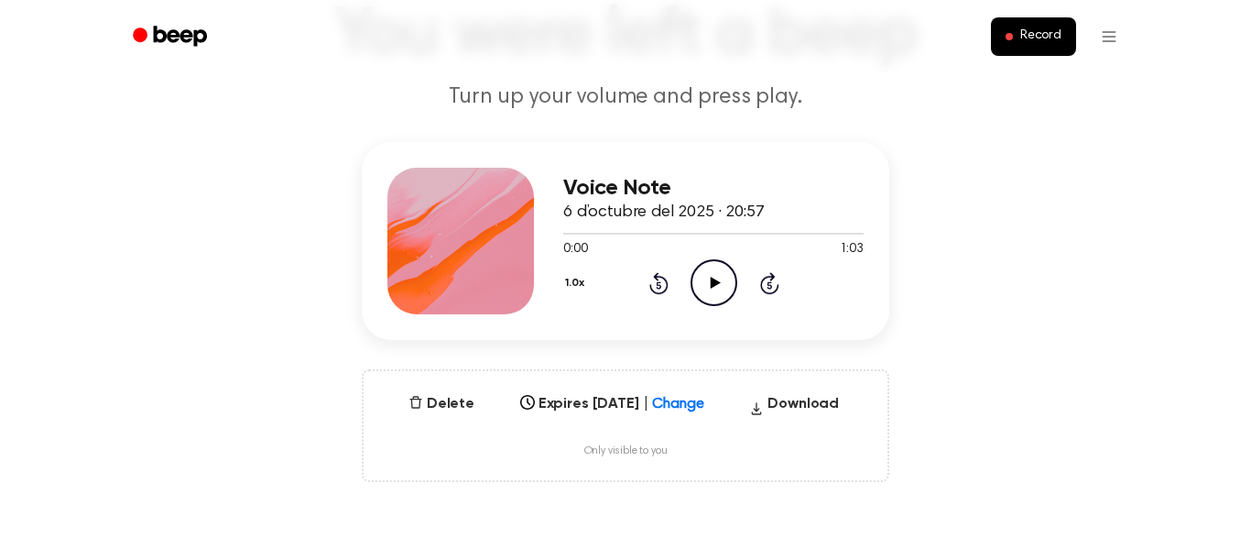
click at [707, 290] on icon "Play Audio" at bounding box center [713, 282] width 47 height 47
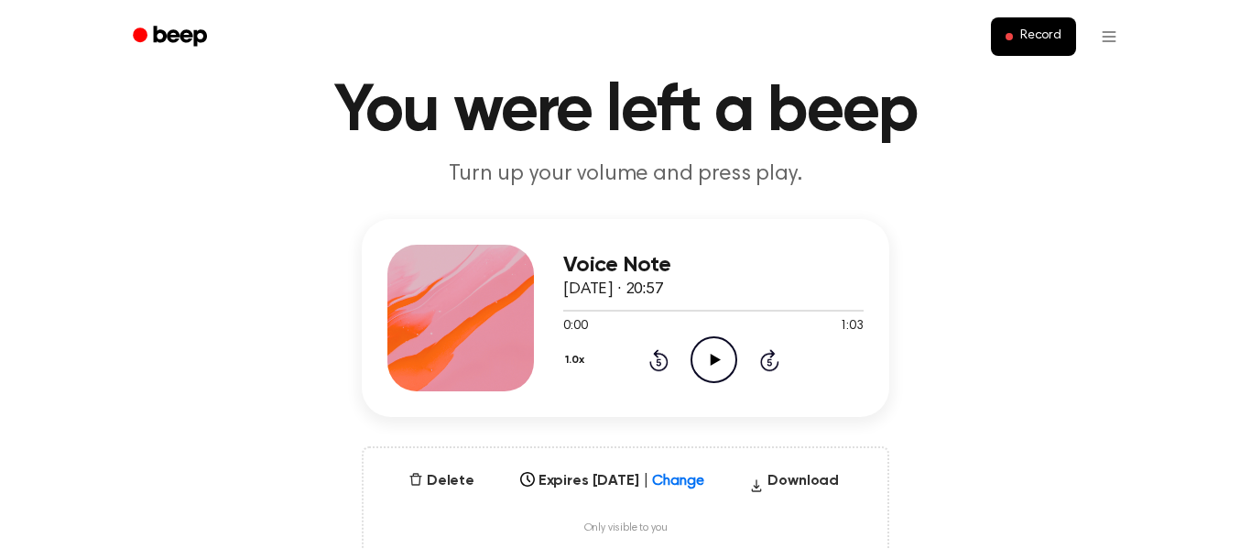
scroll to position [65, 0]
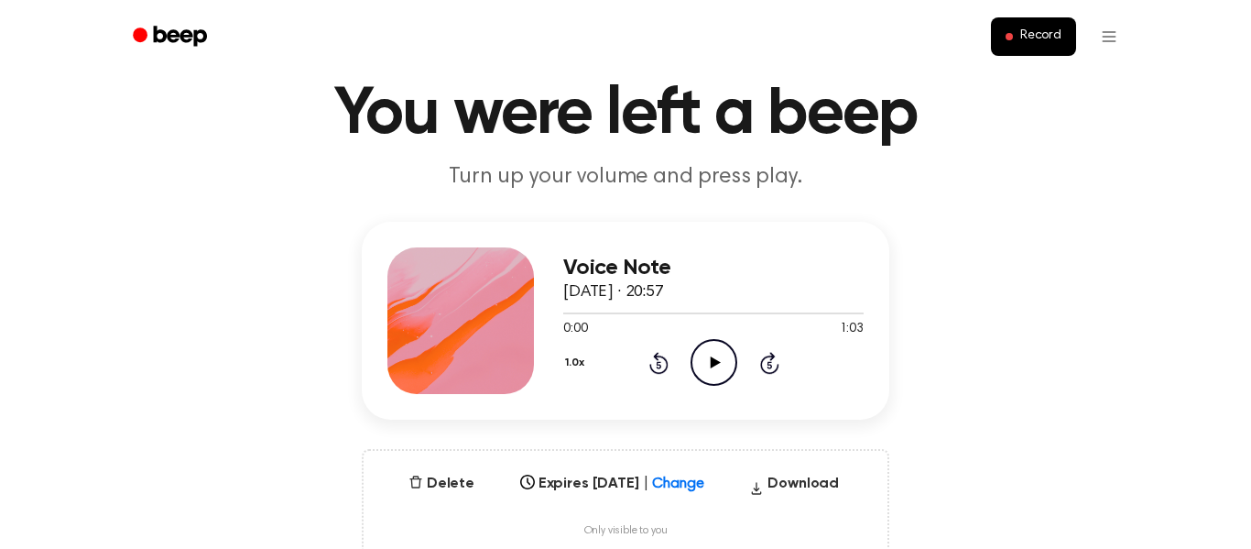
click at [716, 351] on icon "Play Audio" at bounding box center [713, 362] width 47 height 47
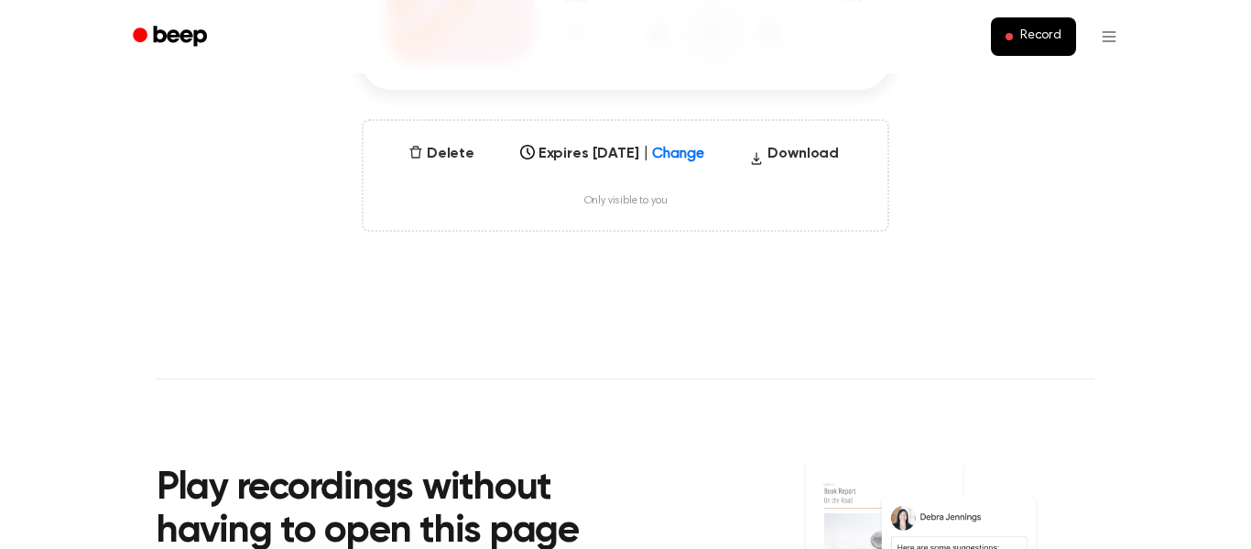
scroll to position [391, 0]
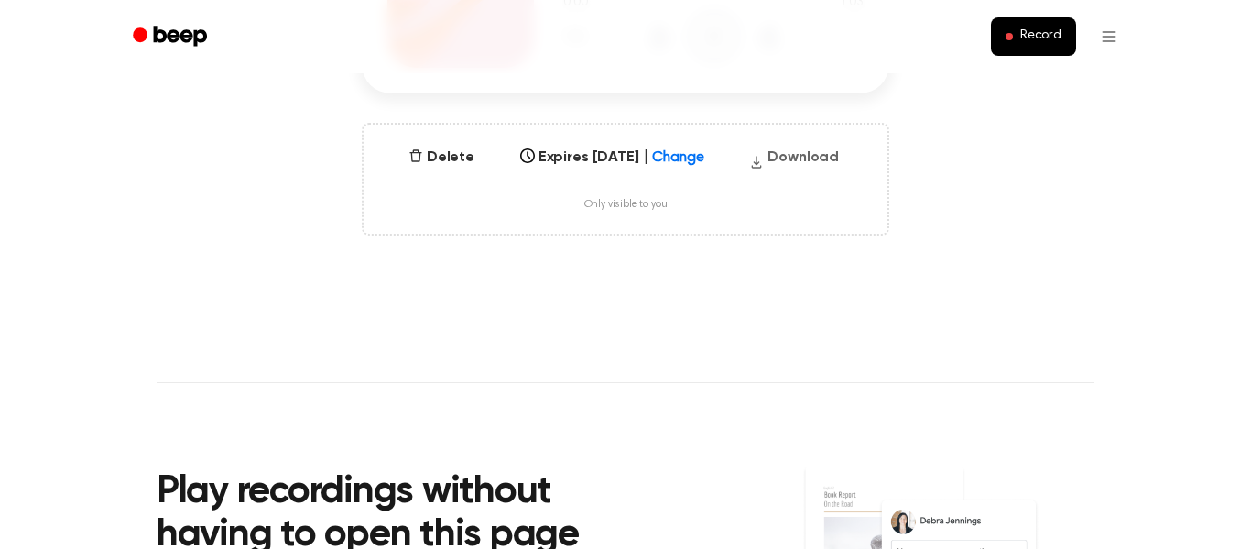
click at [831, 163] on button "Download" at bounding box center [794, 161] width 104 height 29
